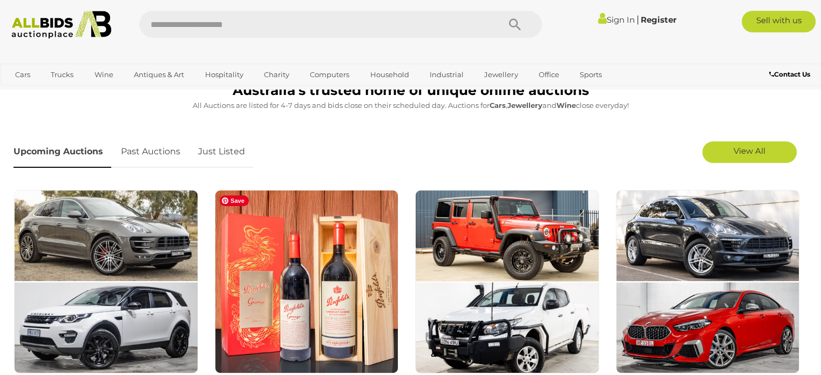
scroll to position [244, 0]
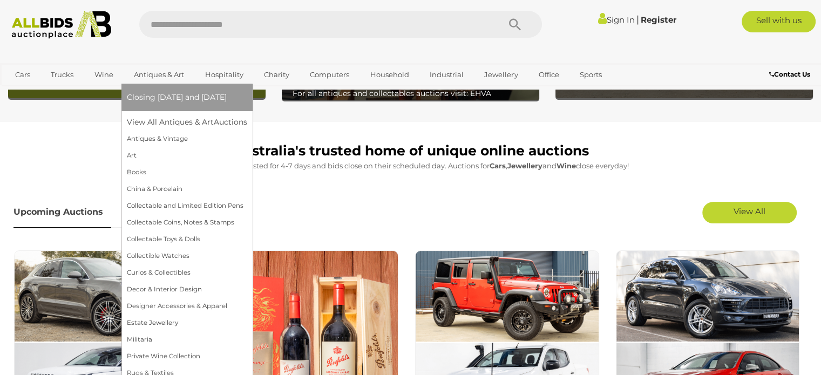
click at [175, 76] on link "Antiques & Art" at bounding box center [159, 75] width 64 height 18
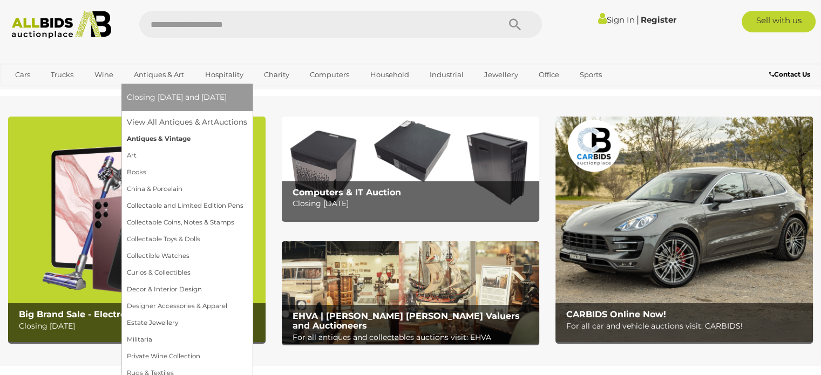
click at [174, 143] on link "Antiques & Vintage" at bounding box center [187, 139] width 120 height 17
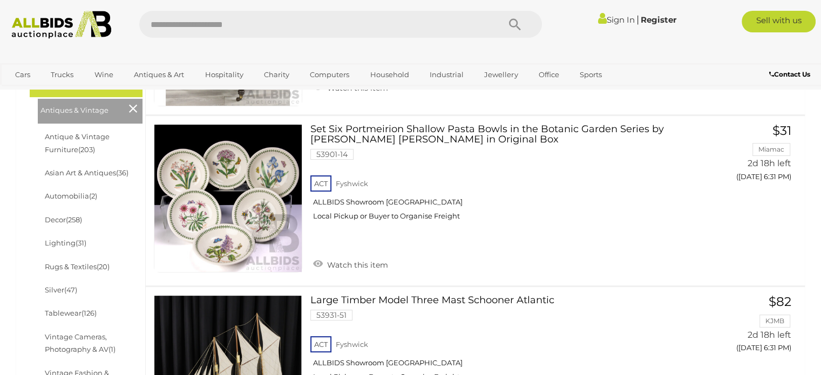
scroll to position [310, 0]
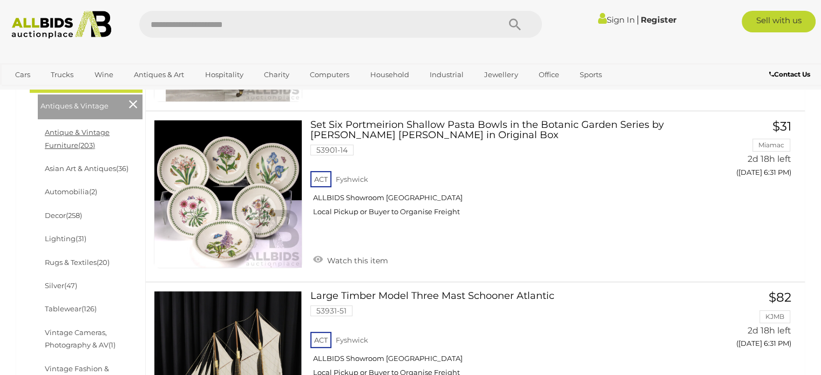
click at [77, 130] on link "Antique & Vintage Furniture (203)" at bounding box center [77, 138] width 65 height 21
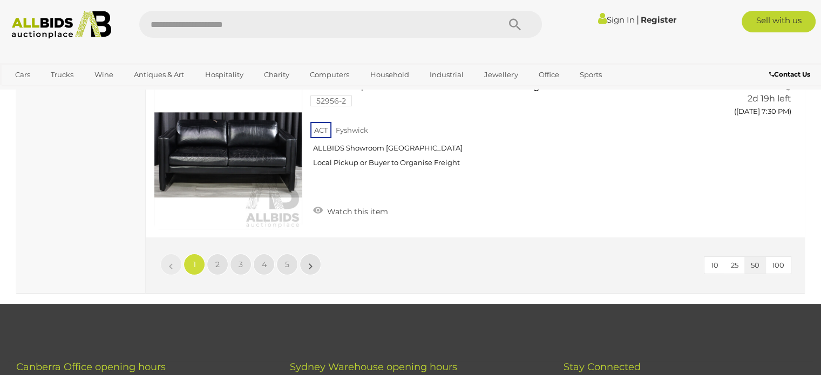
scroll to position [8277, 0]
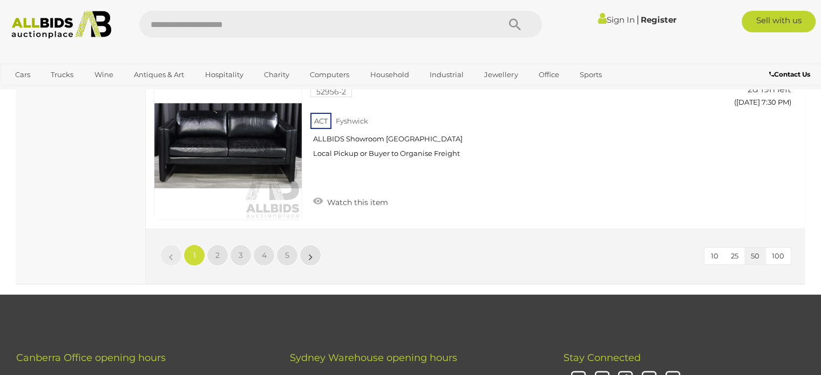
click at [285, 239] on div "10 25 50 100 « 1 2 3 4 5 »" at bounding box center [475, 256] width 659 height 56
click at [285, 250] on span "5" at bounding box center [287, 255] width 4 height 10
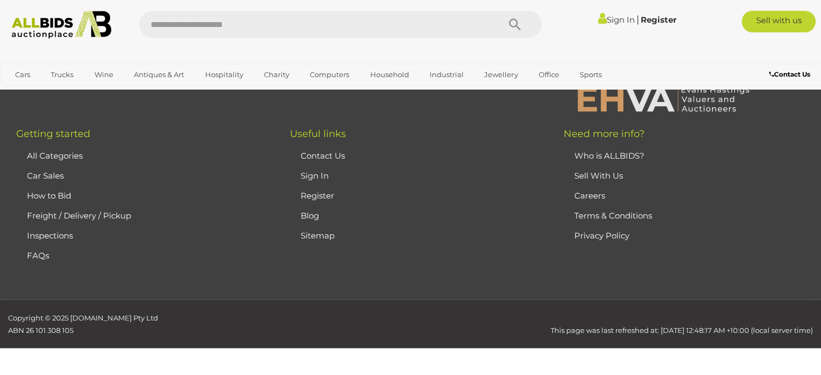
scroll to position [71, 0]
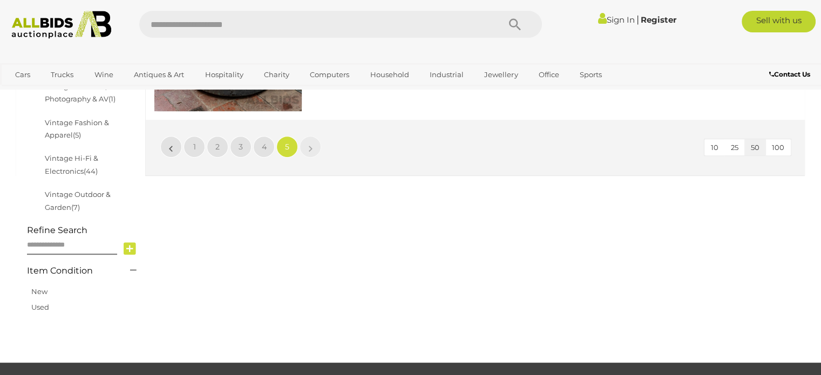
scroll to position [558, 0]
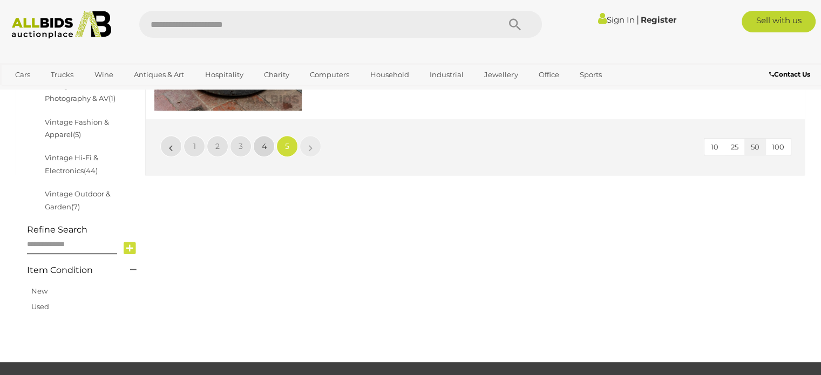
click at [265, 148] on span "4" at bounding box center [264, 146] width 5 height 10
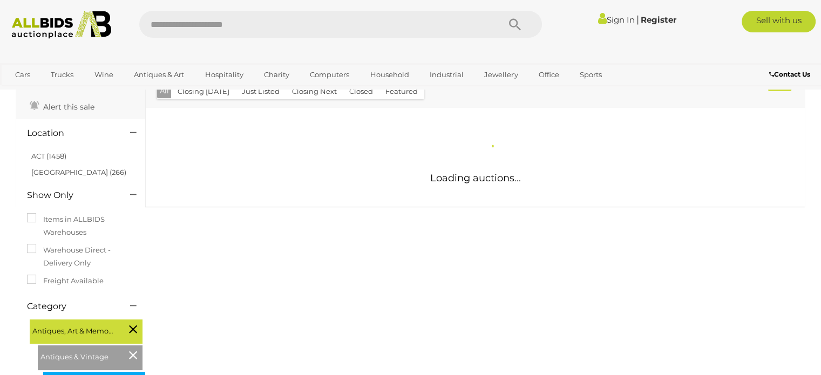
click at [265, 148] on div "Loading auctions... 53538-127 ACT ACT" at bounding box center [475, 157] width 659 height 99
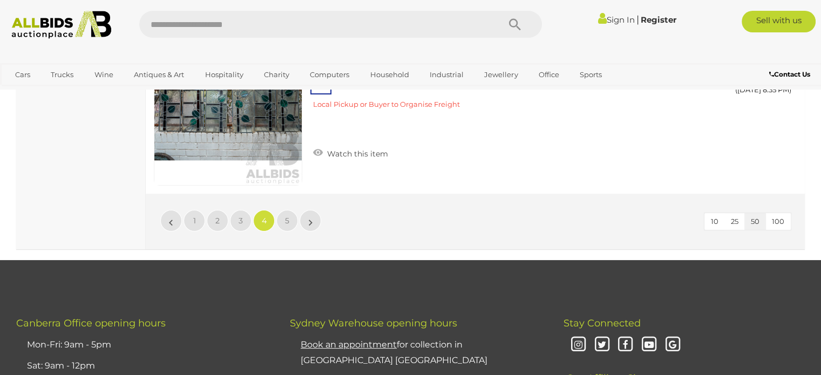
scroll to position [8301, 0]
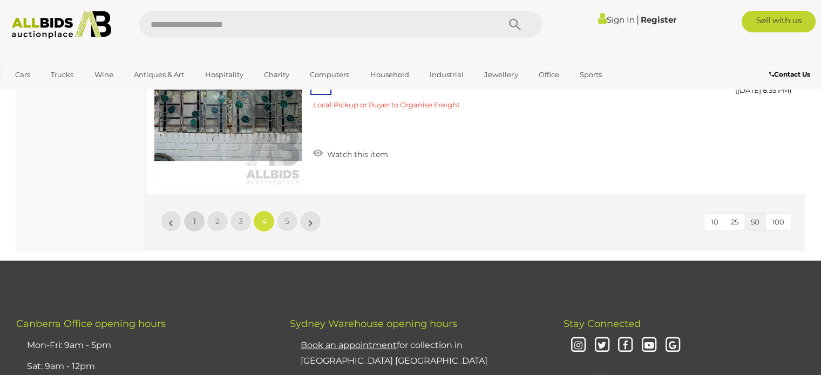
click at [204, 210] on link "1" at bounding box center [194, 221] width 22 height 22
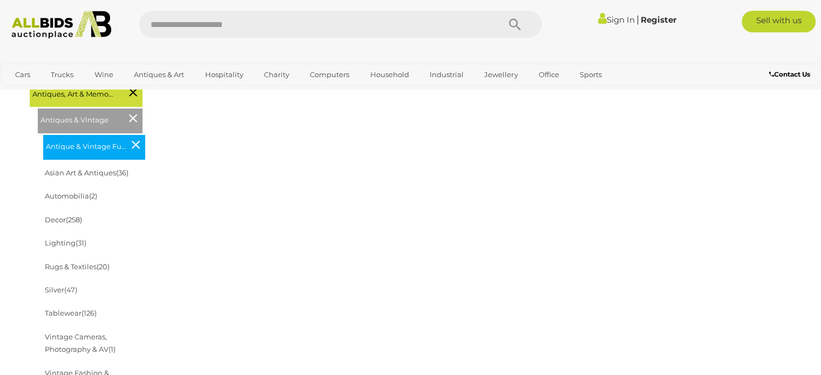
scroll to position [302, 0]
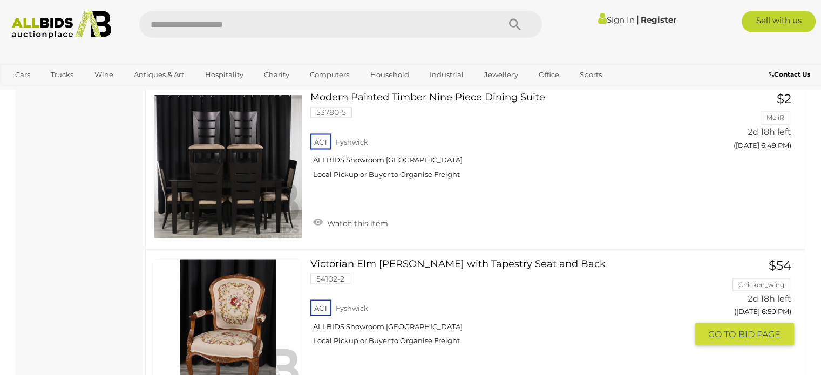
scroll to position [1931, 0]
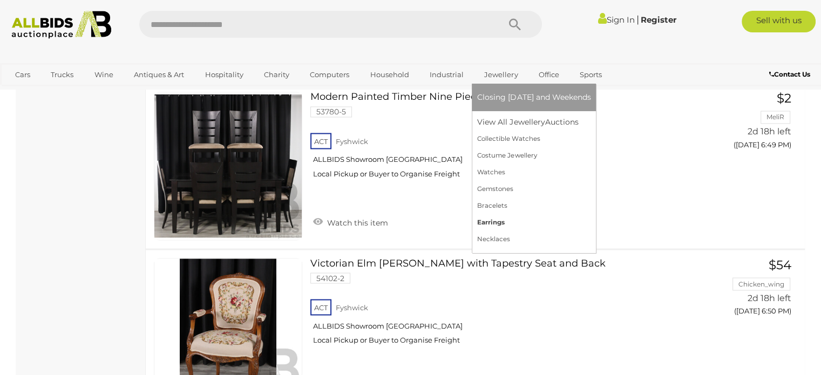
click at [496, 217] on link "Earrings" at bounding box center [533, 222] width 113 height 17
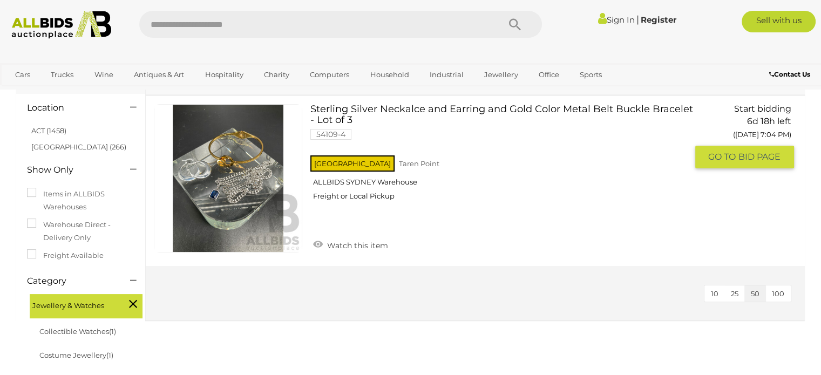
scroll to position [82, 0]
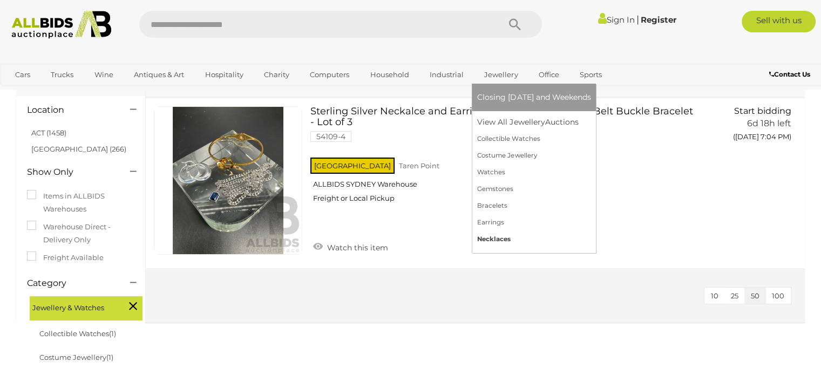
click at [488, 240] on link "Necklaces" at bounding box center [533, 239] width 113 height 17
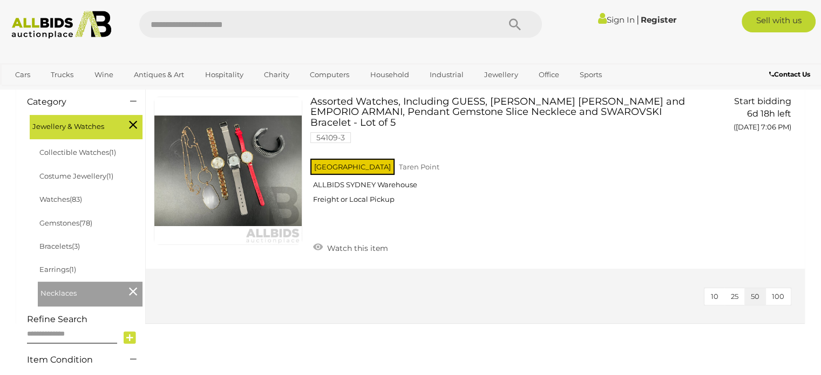
scroll to position [242, 0]
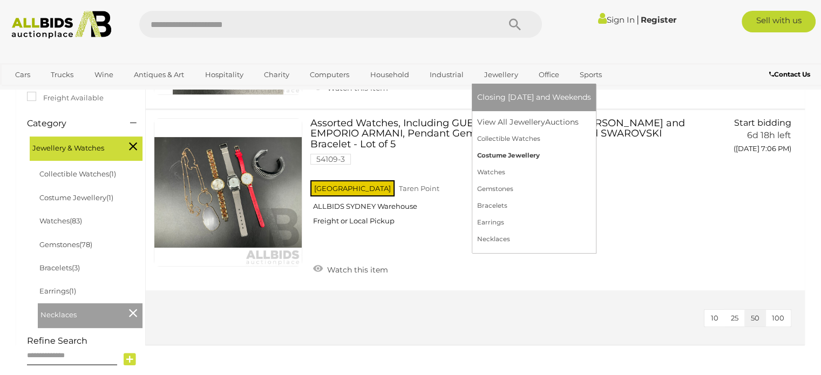
click at [491, 147] on link "Costume Jewellery" at bounding box center [533, 155] width 113 height 17
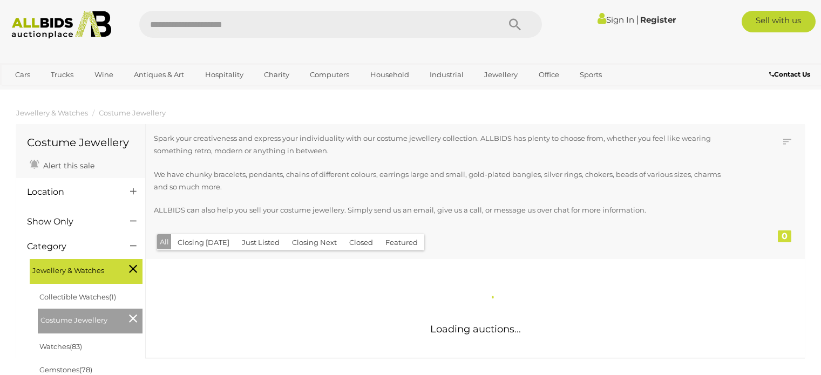
scroll to position [134, 0]
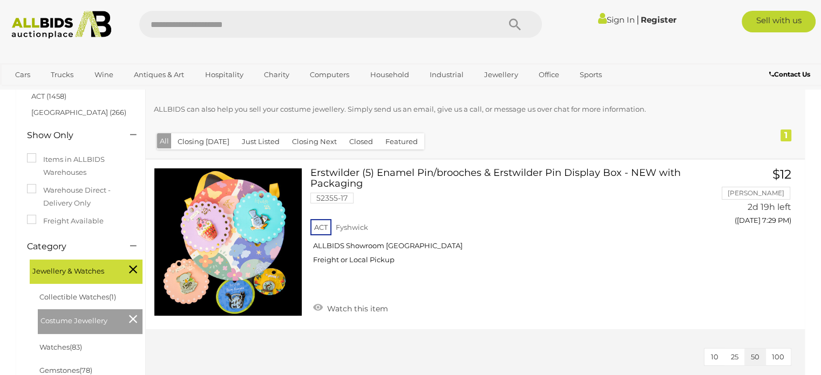
scroll to position [119, 0]
